Goal: Task Accomplishment & Management: Use online tool/utility

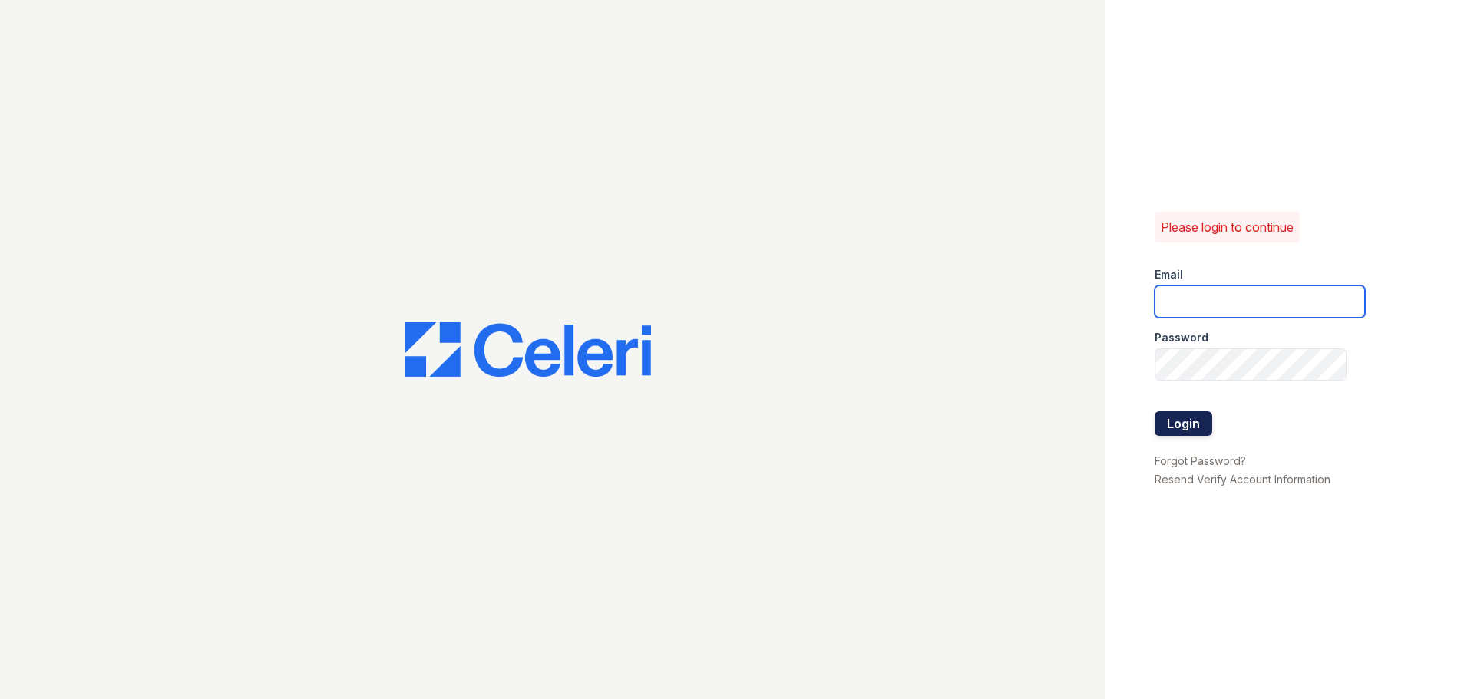
type input "[EMAIL_ADDRESS][PERSON_NAME][DOMAIN_NAME]"
click at [1178, 415] on button "Login" at bounding box center [1184, 424] width 58 height 25
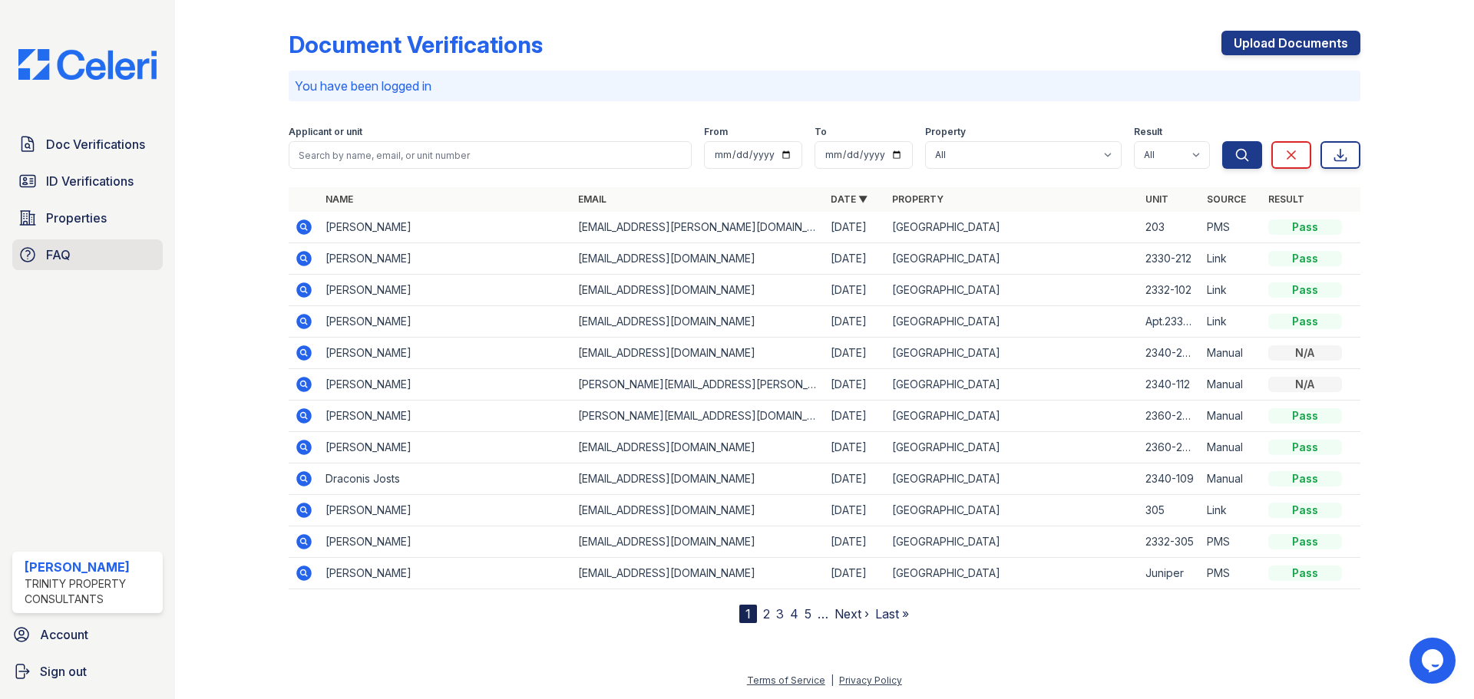
click at [75, 243] on link "FAQ" at bounding box center [87, 255] width 150 height 31
click at [104, 184] on span "ID Verifications" at bounding box center [90, 181] width 88 height 18
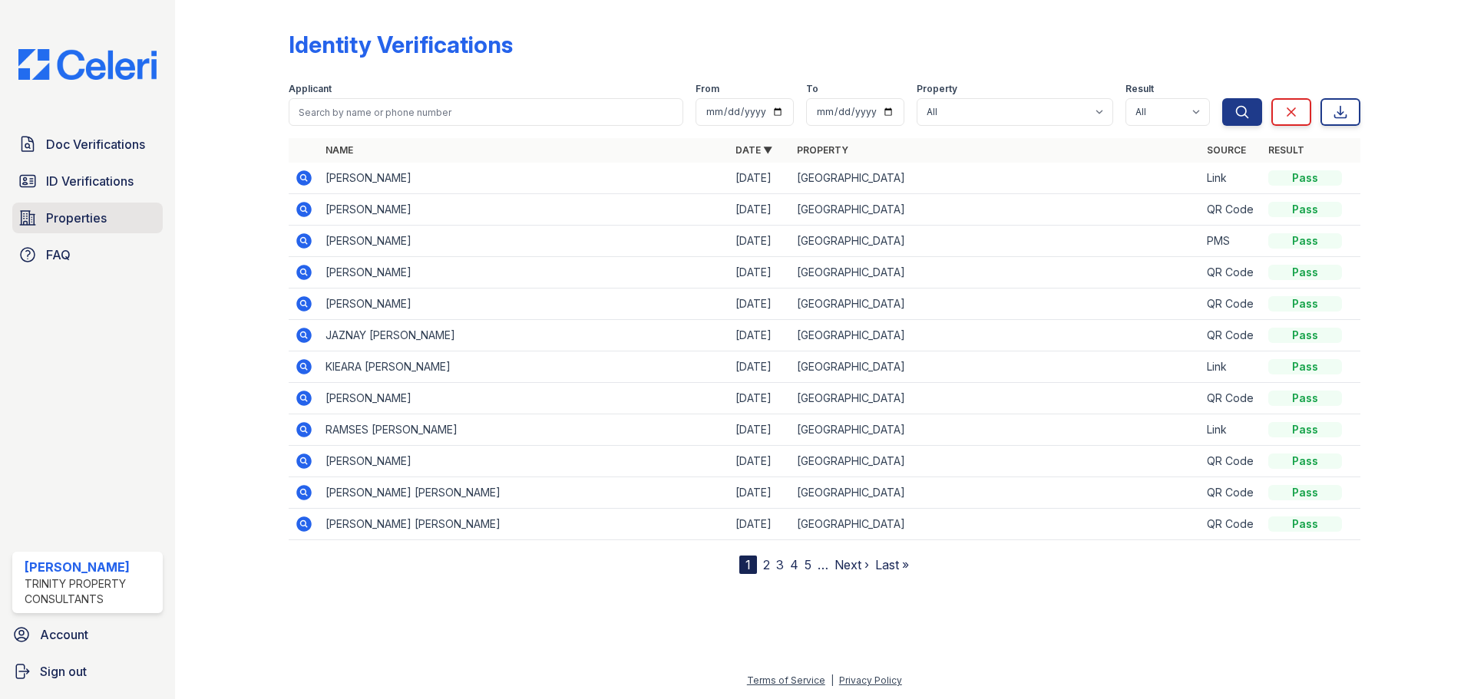
click at [91, 217] on span "Properties" at bounding box center [76, 218] width 61 height 18
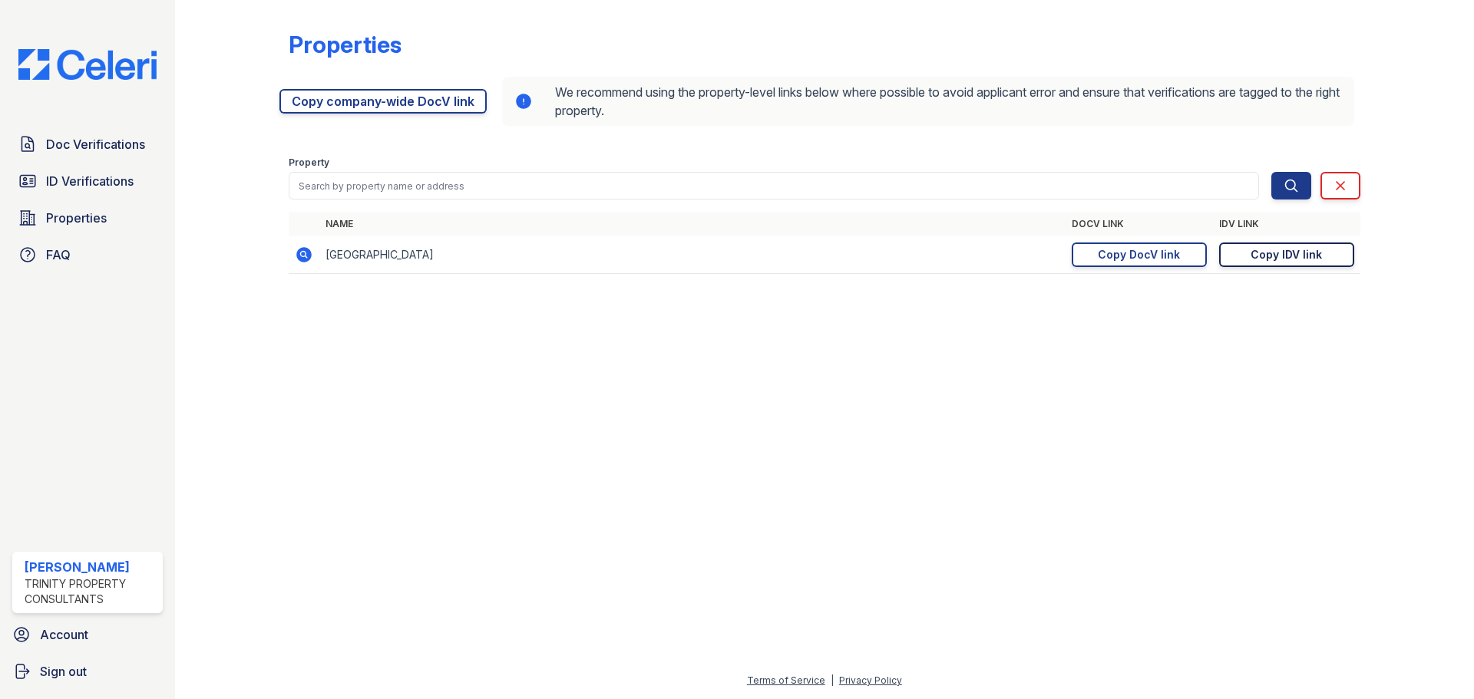
click at [1288, 257] on div "Copy IDV link" at bounding box center [1286, 254] width 71 height 15
click at [129, 150] on span "Doc Verifications" at bounding box center [95, 144] width 99 height 18
